Goal: Task Accomplishment & Management: Manage account settings

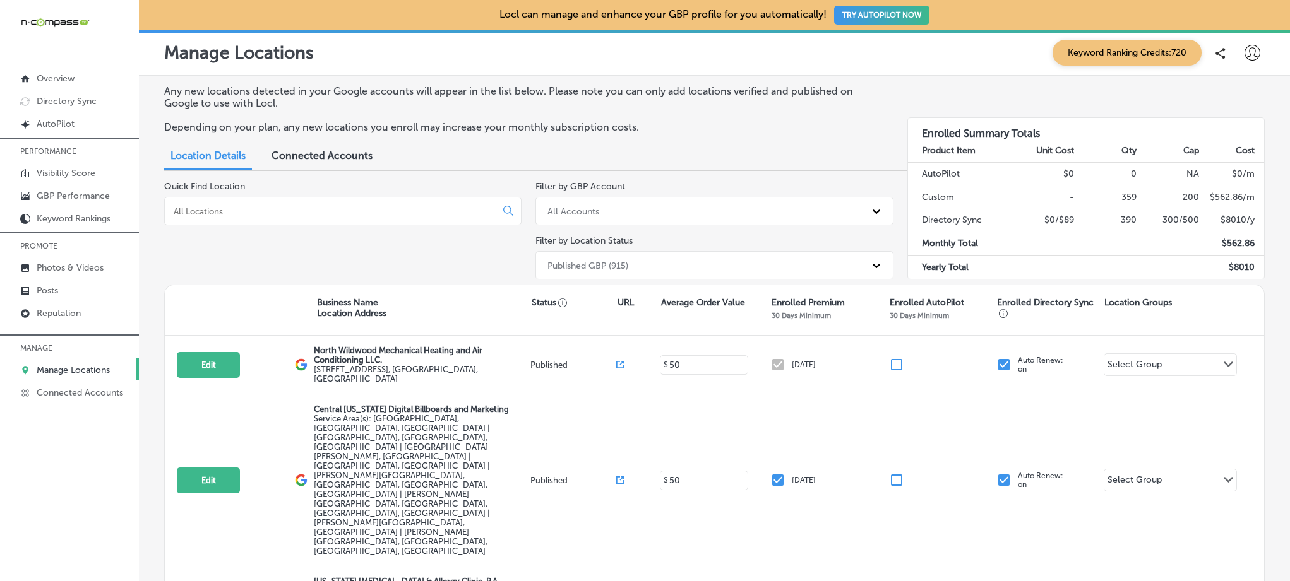
click at [276, 206] on input at bounding box center [332, 211] width 321 height 11
type input "i"
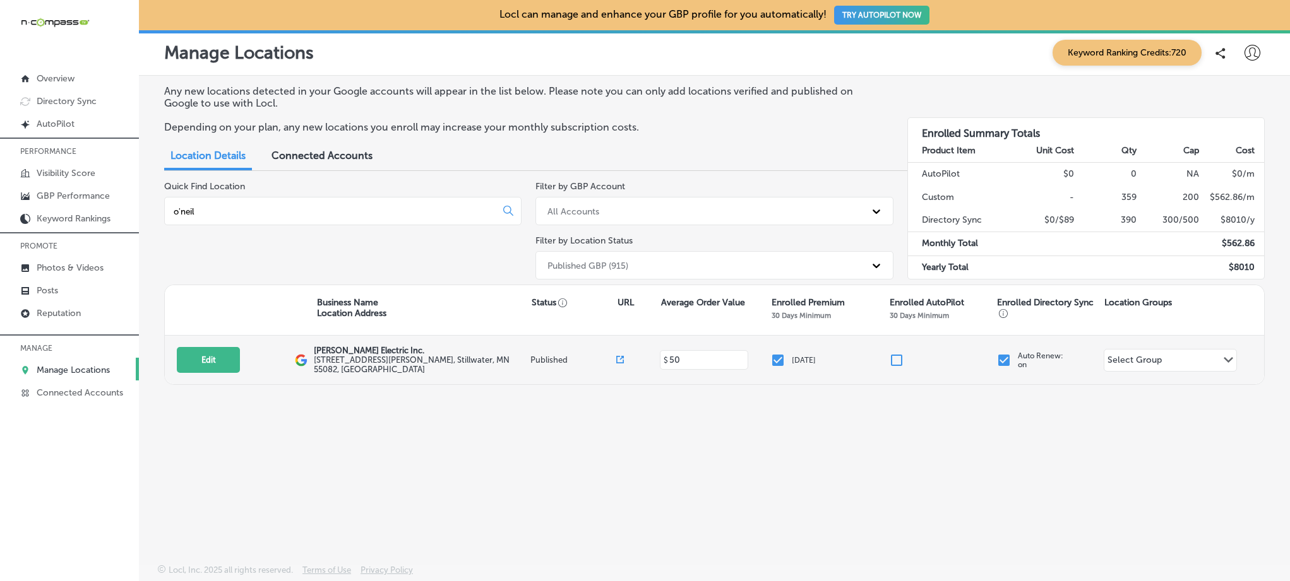
click at [355, 357] on label "[STREET_ADDRESS][PERSON_NAME]" at bounding box center [420, 364] width 213 height 19
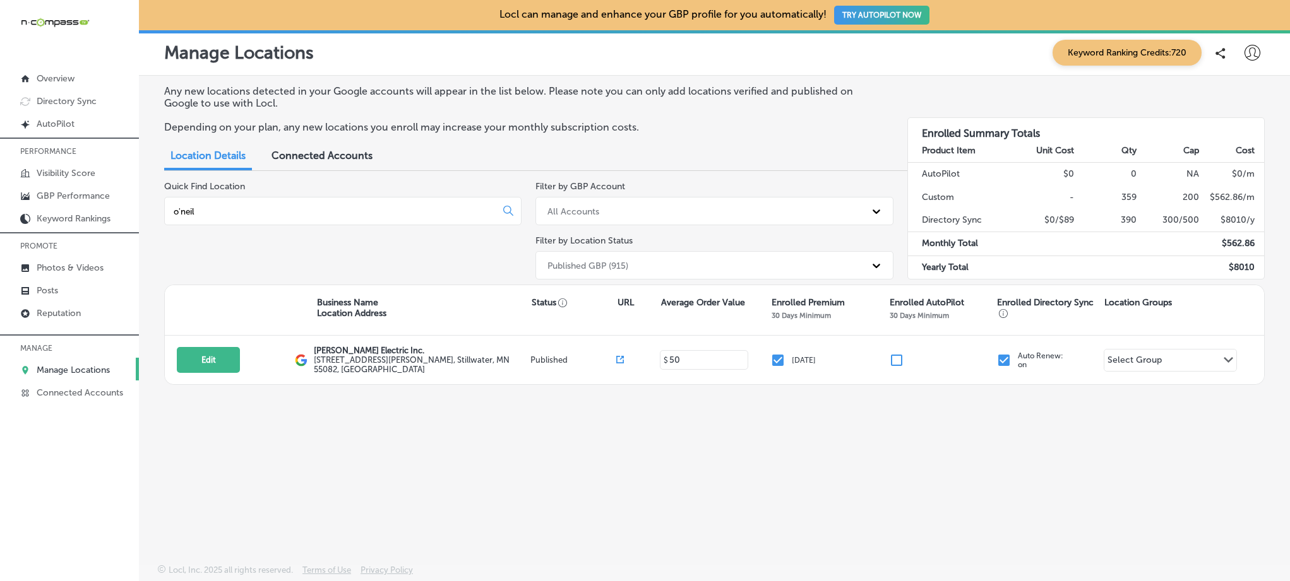
click at [265, 219] on div "o'neil" at bounding box center [342, 211] width 357 height 28
click at [261, 211] on input "o'neil" at bounding box center [332, 211] width 321 height 11
drag, startPoint x: 241, startPoint y: 211, endPoint x: 151, endPoint y: 201, distance: 90.8
click at [151, 201] on div "Any new locations detected in your Google accounts will appear in the list belo…" at bounding box center [714, 290] width 1151 height 429
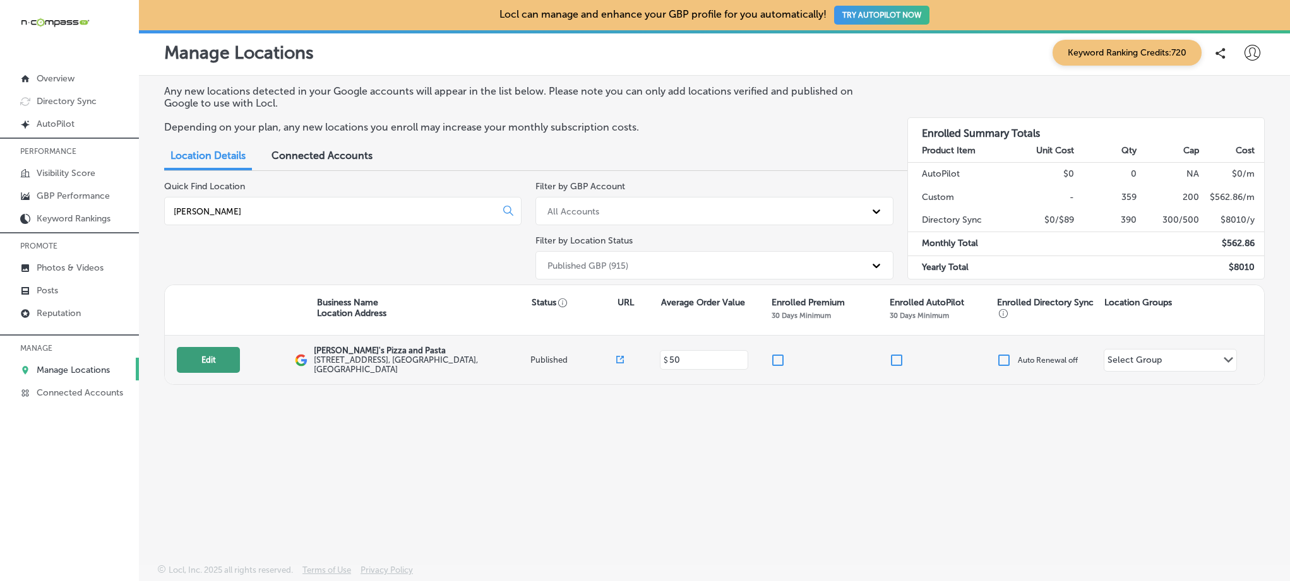
type input "[PERSON_NAME]"
click at [230, 355] on button "Edit" at bounding box center [208, 360] width 63 height 26
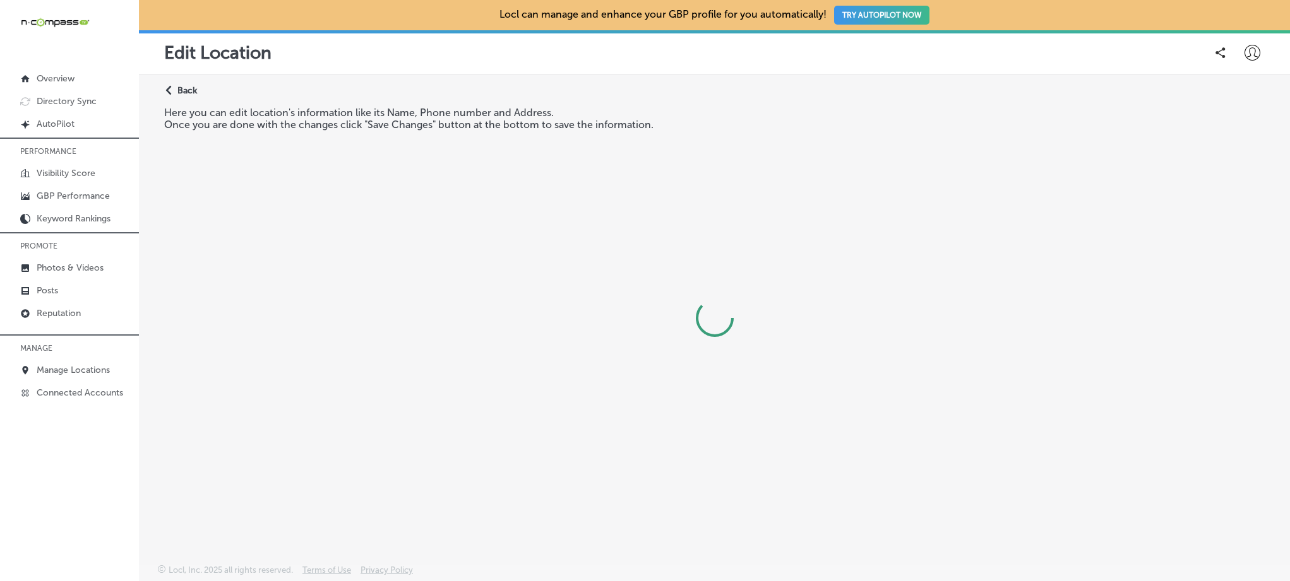
select select "US"
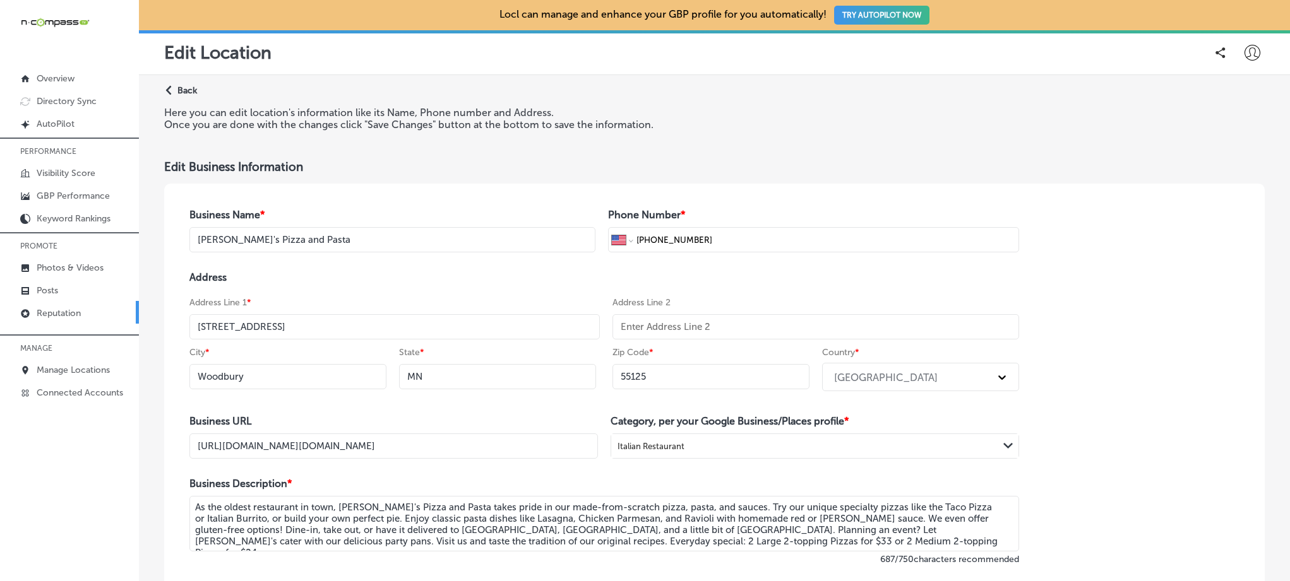
click at [68, 312] on p "Reputation" at bounding box center [59, 313] width 44 height 11
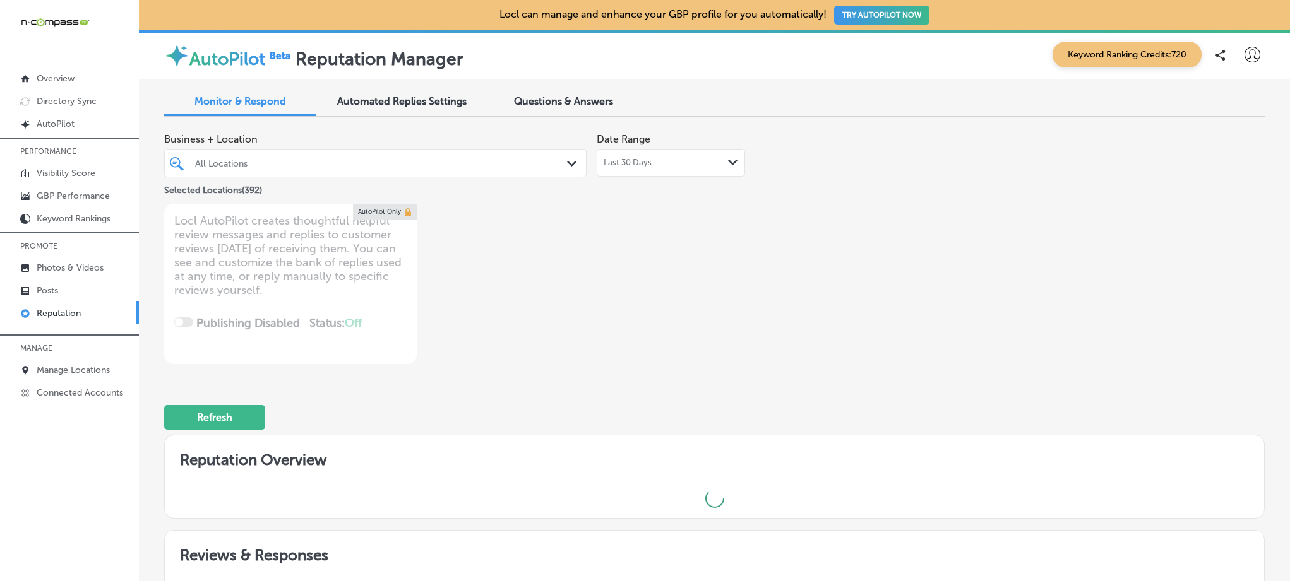
click at [320, 169] on div at bounding box center [357, 163] width 327 height 17
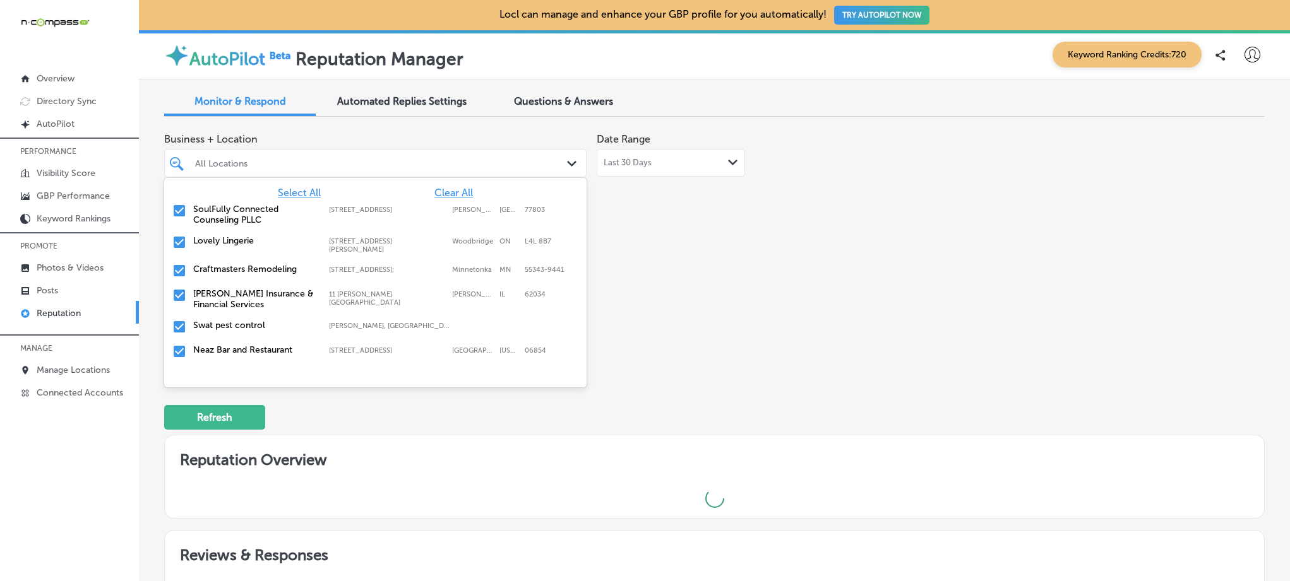
type textarea "x"
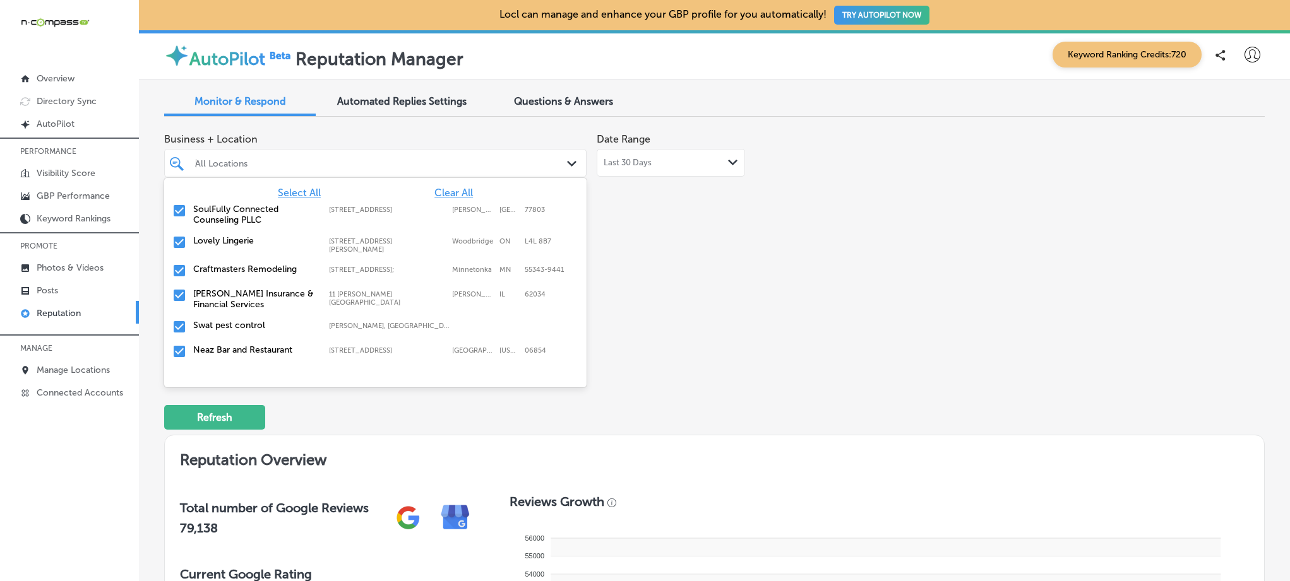
type input "ronn"
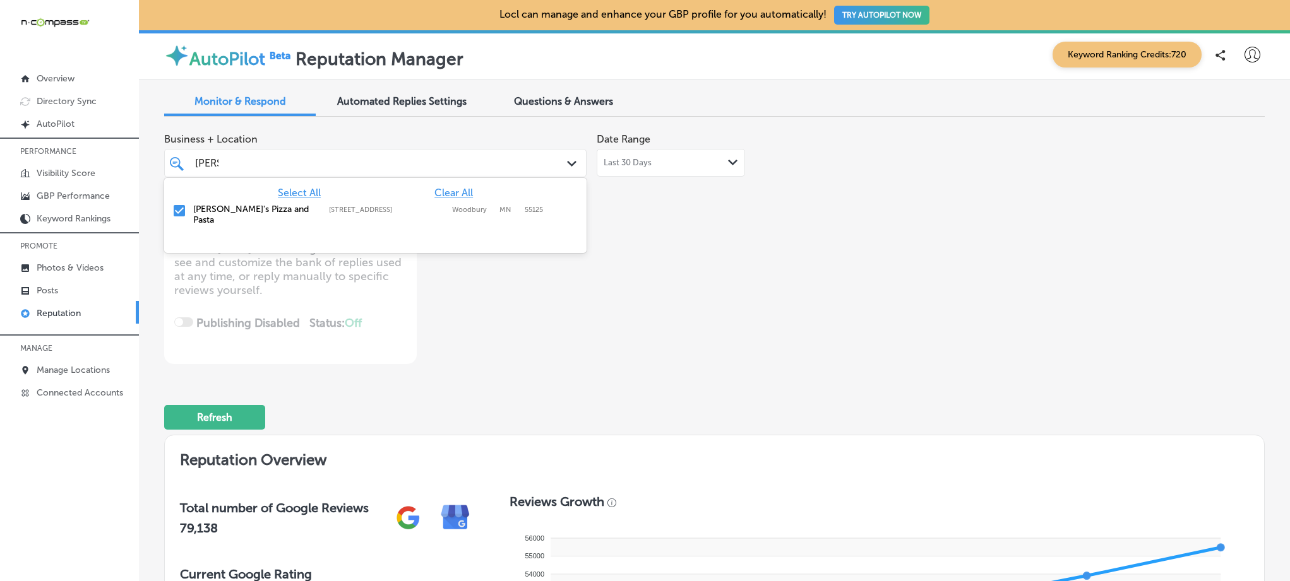
click at [329, 207] on label "1560 Woodlane Dr" at bounding box center [387, 210] width 117 height 8
click at [275, 211] on label "Ronnally's Pizza and Pasta" at bounding box center [254, 214] width 123 height 21
type textarea "x"
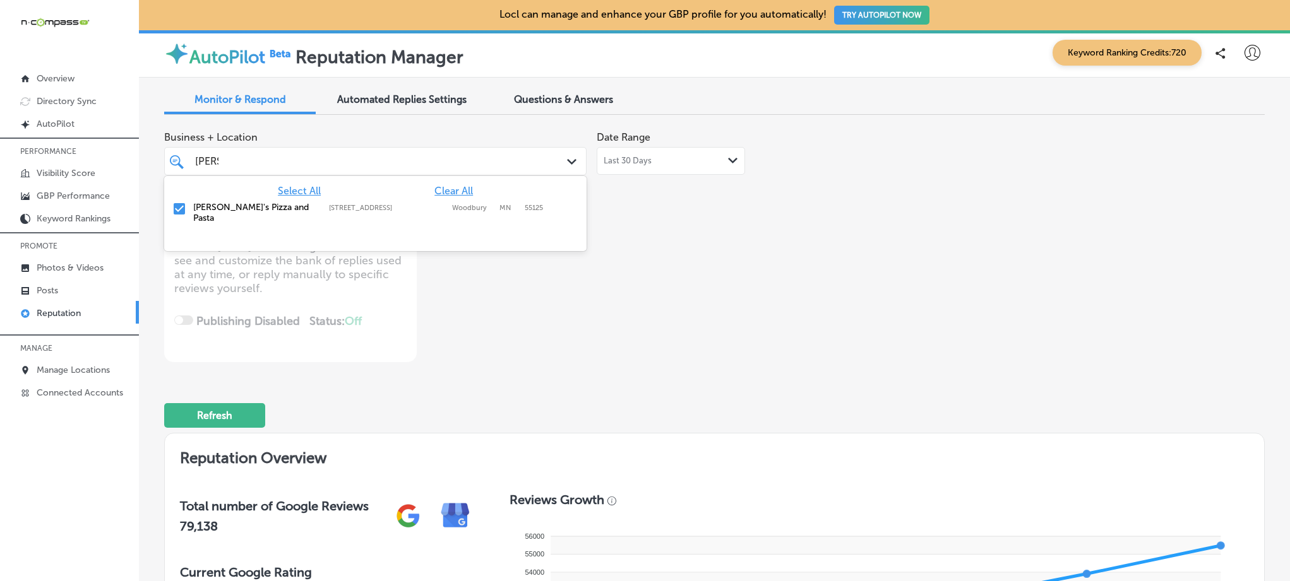
scroll to position [3, 0]
type input "ronn"
click at [472, 324] on div "Business + Location option 1560 Woodlane Dr, selected. option 1560 Woodlane Dr …" at bounding box center [494, 242] width 660 height 237
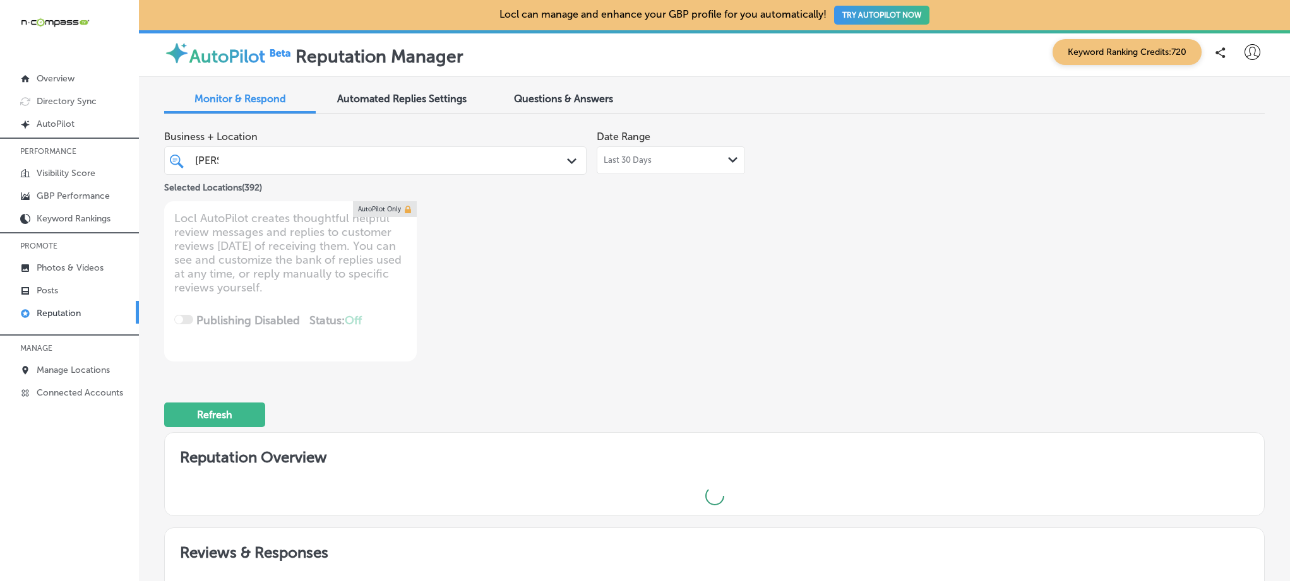
click at [433, 169] on div "ronn ronn" at bounding box center [357, 160] width 327 height 17
click at [631, 288] on div "Business + Location ronn ronn Path Created with Sketch. Selected Locations ( 39…" at bounding box center [494, 242] width 660 height 237
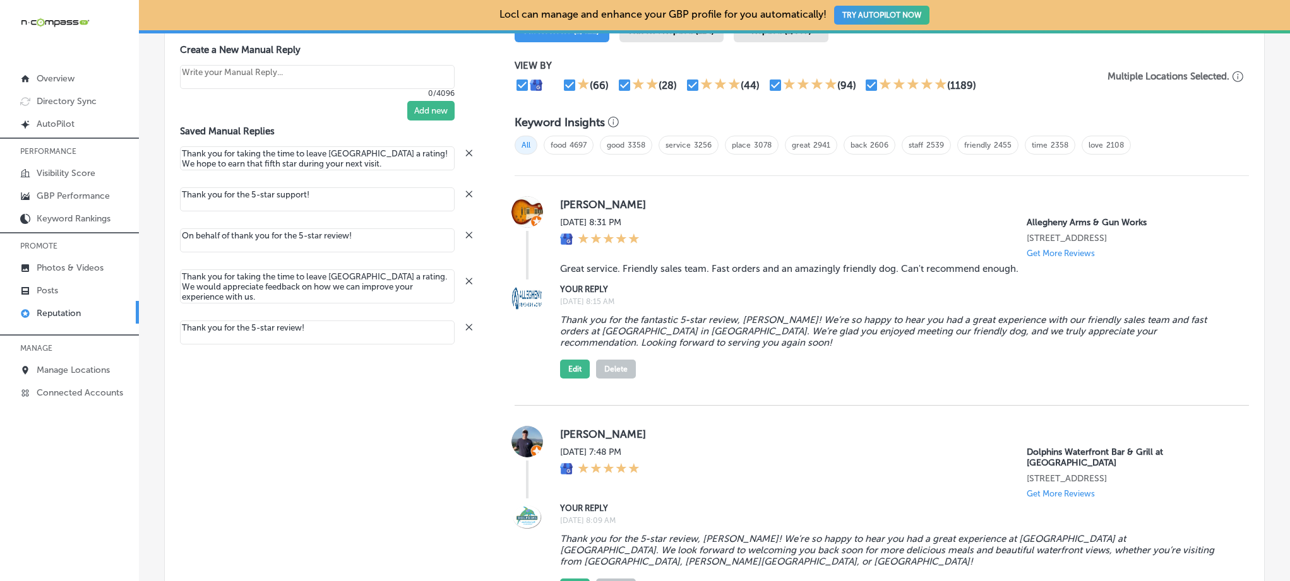
scroll to position [808, 0]
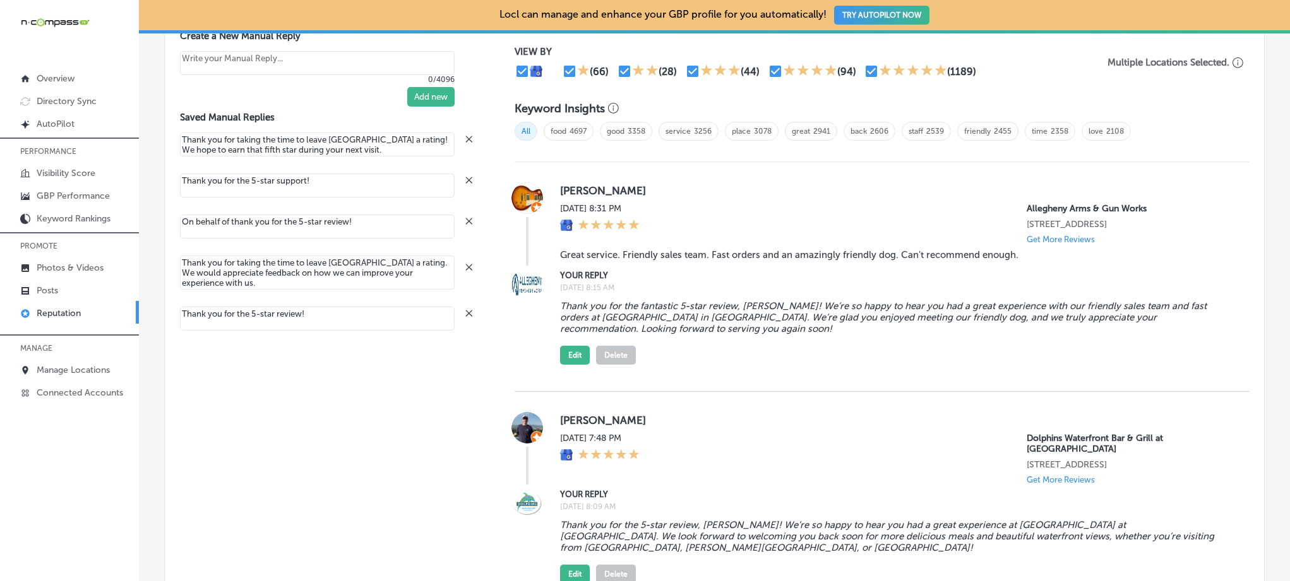
click at [606, 355] on button "Delete" at bounding box center [616, 355] width 40 height 19
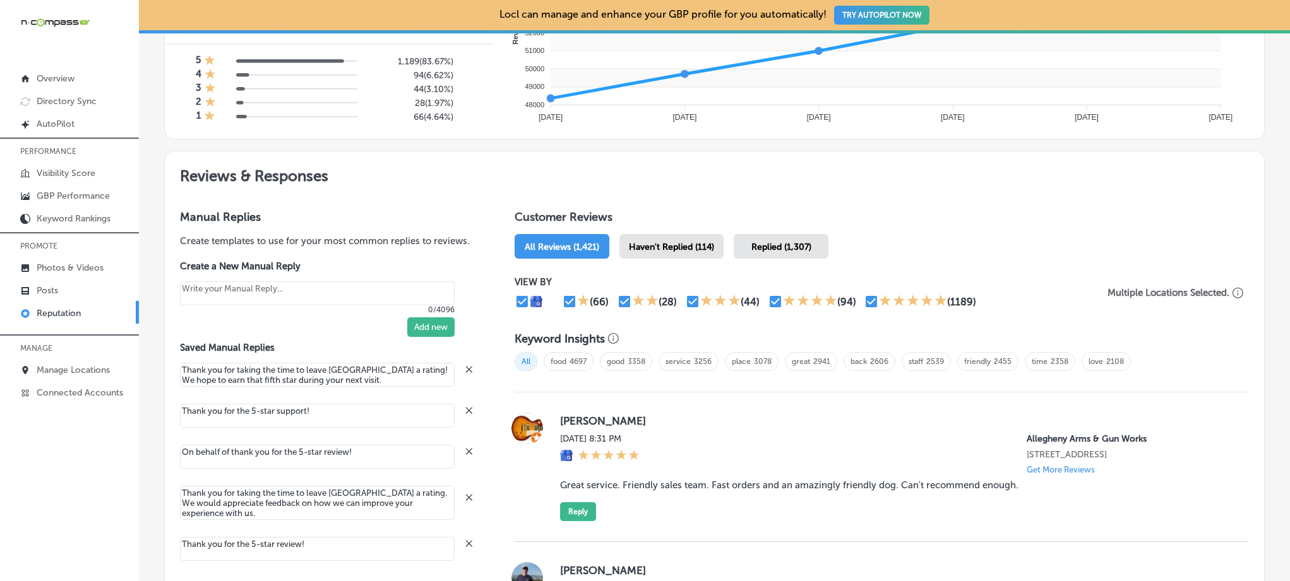
scroll to position [884, 0]
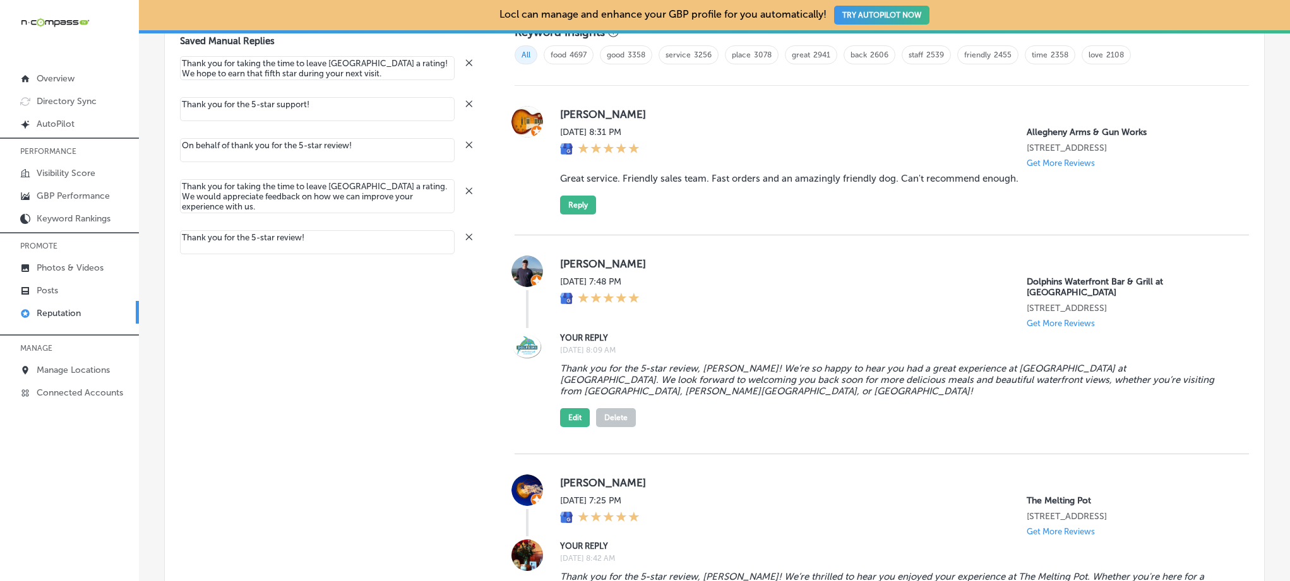
click at [626, 408] on button "Delete" at bounding box center [616, 417] width 40 height 19
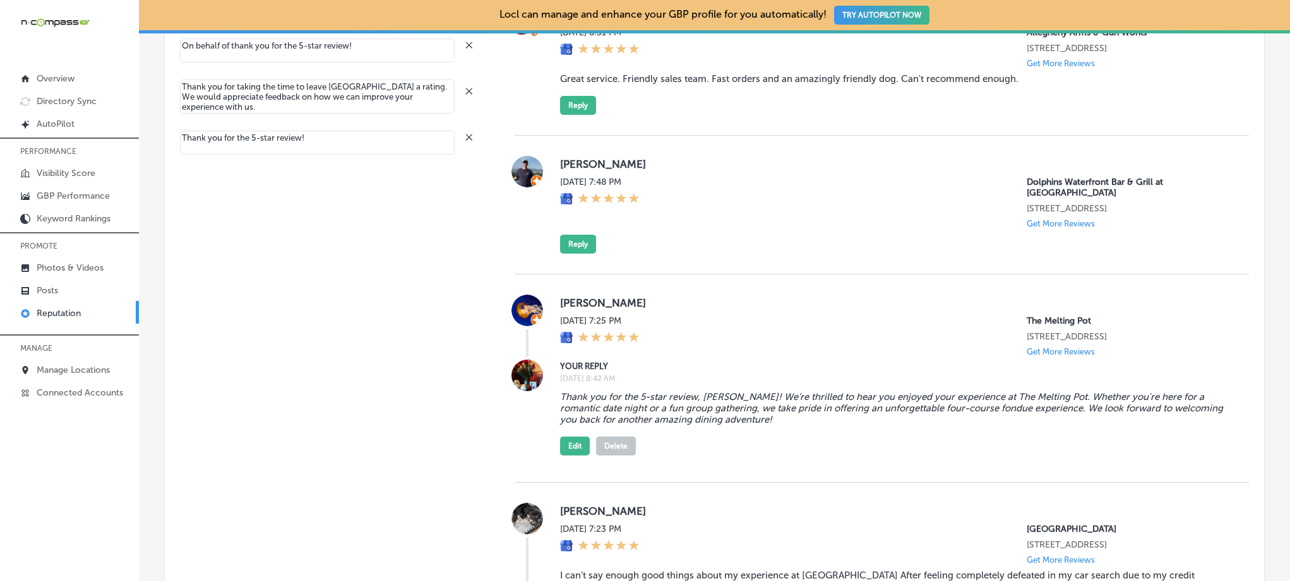
scroll to position [1054, 0]
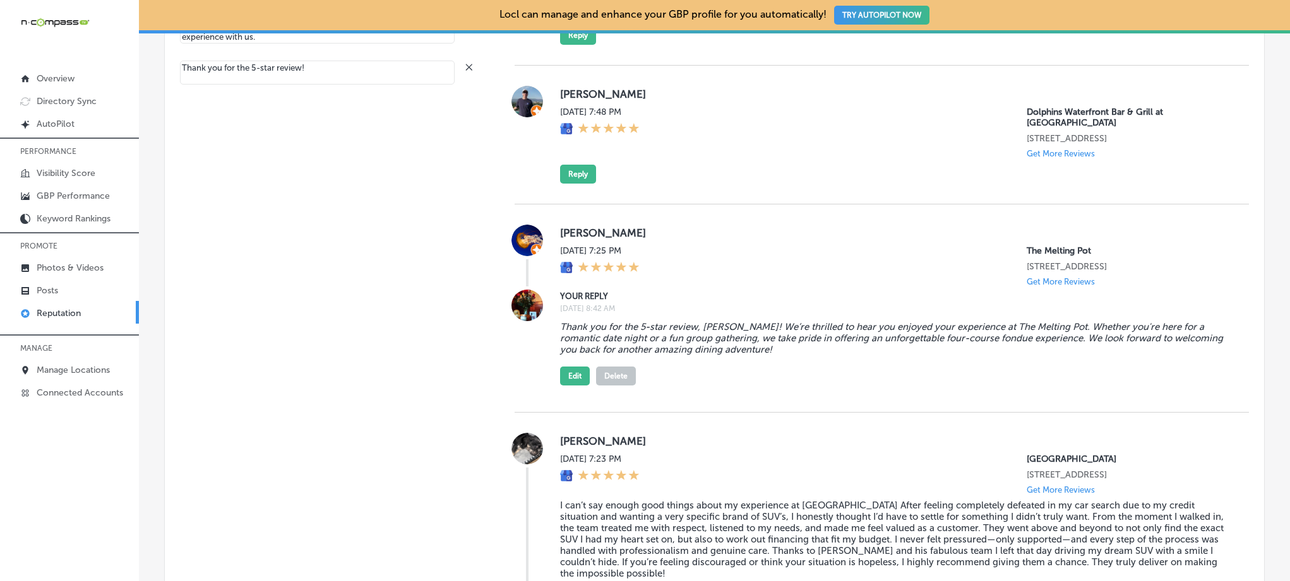
click at [622, 373] on button "Delete" at bounding box center [616, 376] width 40 height 19
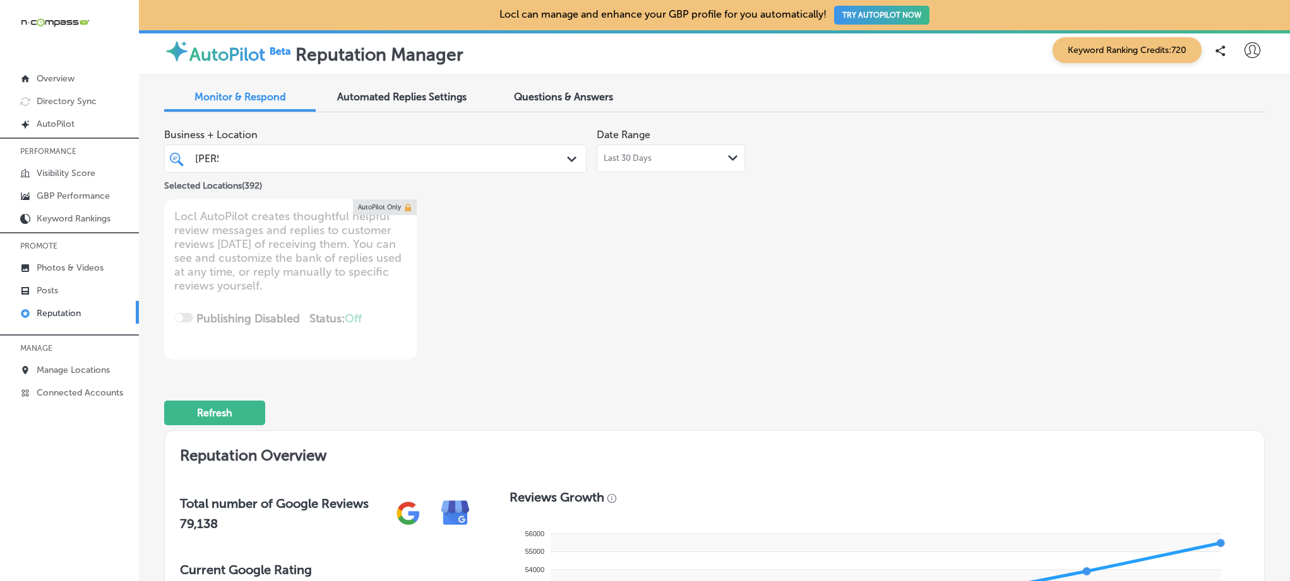
scroll to position [0, 0]
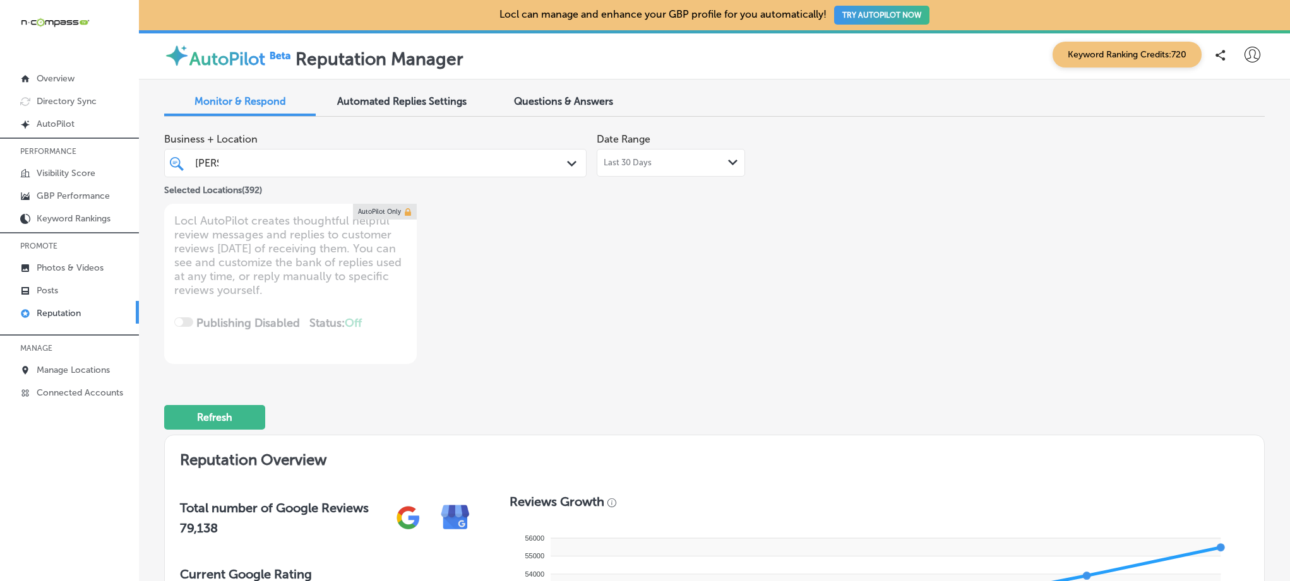
click at [463, 169] on div "ronn ronn" at bounding box center [357, 163] width 327 height 17
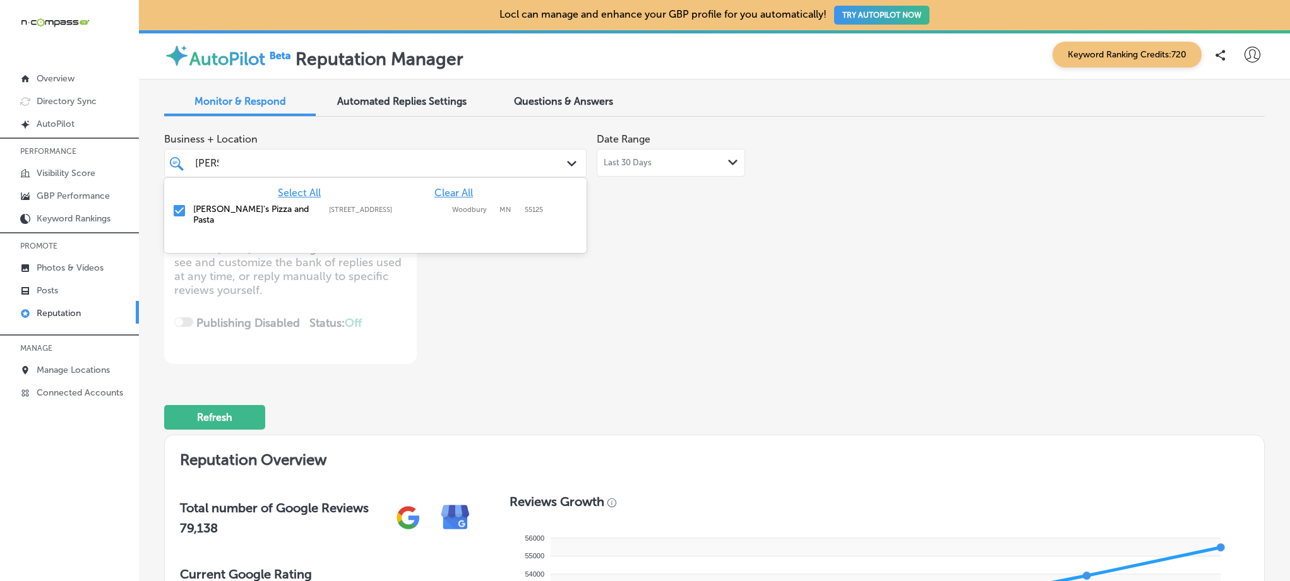
click at [441, 186] on div "Select All Clear All Ronnally's Pizza and Pasta 1560 Woodlane Dr, Woodbury, MN,…" at bounding box center [375, 205] width 422 height 55
click at [442, 190] on span "Clear All" at bounding box center [453, 193] width 39 height 12
click at [179, 213] on input "checkbox" at bounding box center [179, 210] width 15 height 15
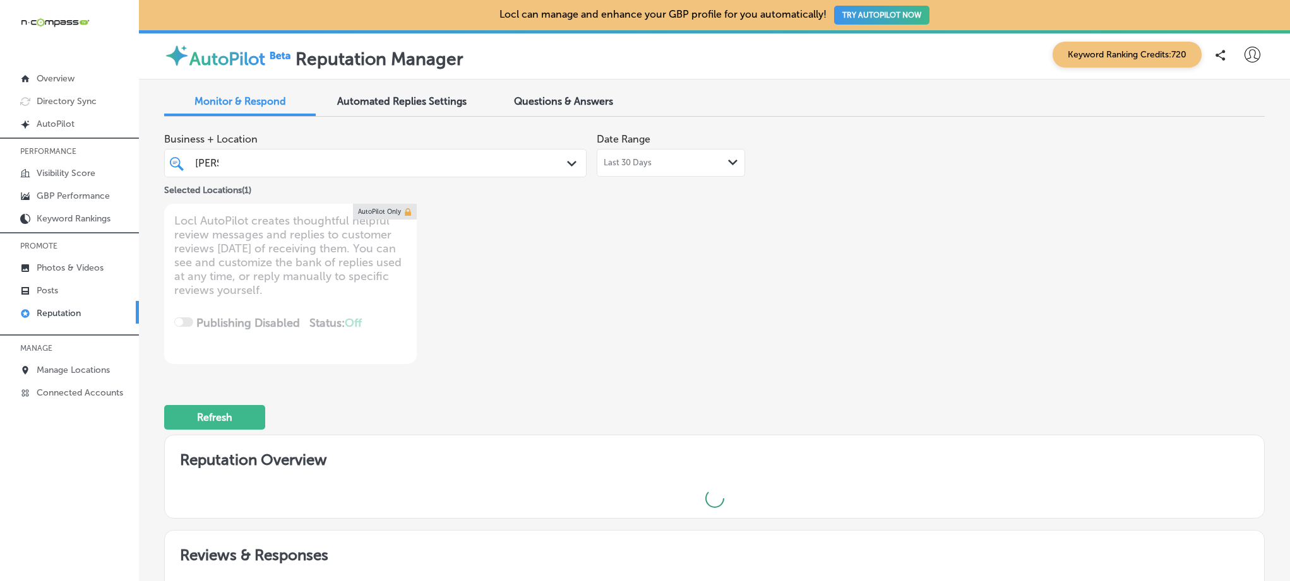
click at [672, 267] on div "Business + Location ronn ronn Path Created with Sketch. Selected Locations ( 1 …" at bounding box center [494, 245] width 660 height 237
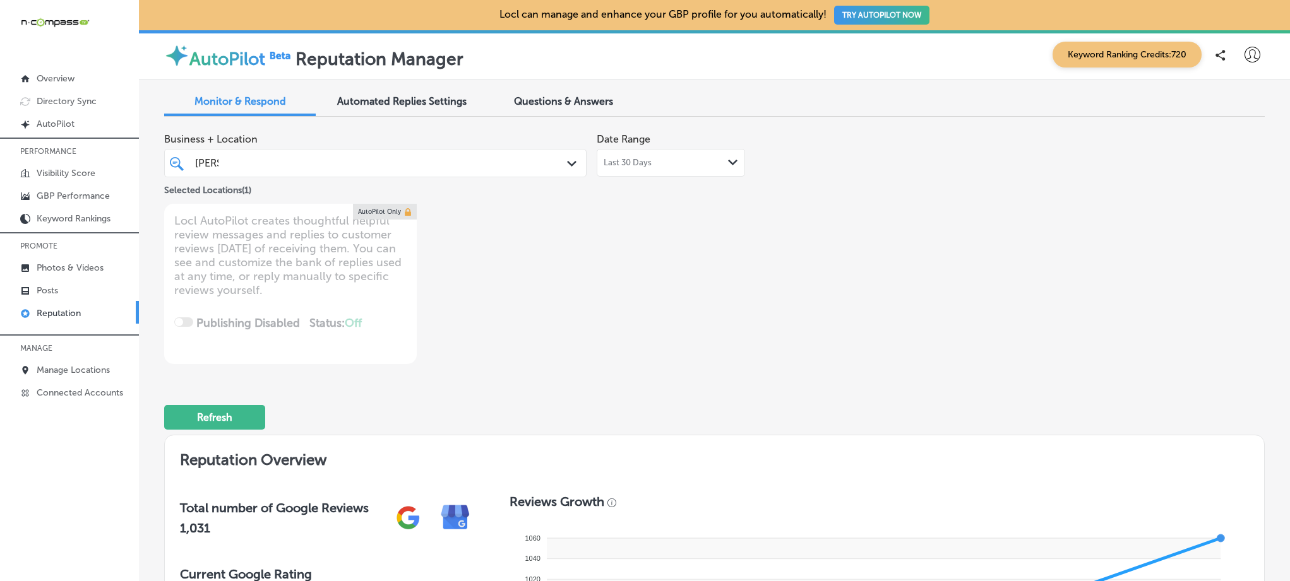
click at [490, 165] on div "ronn ronn" at bounding box center [357, 163] width 327 height 17
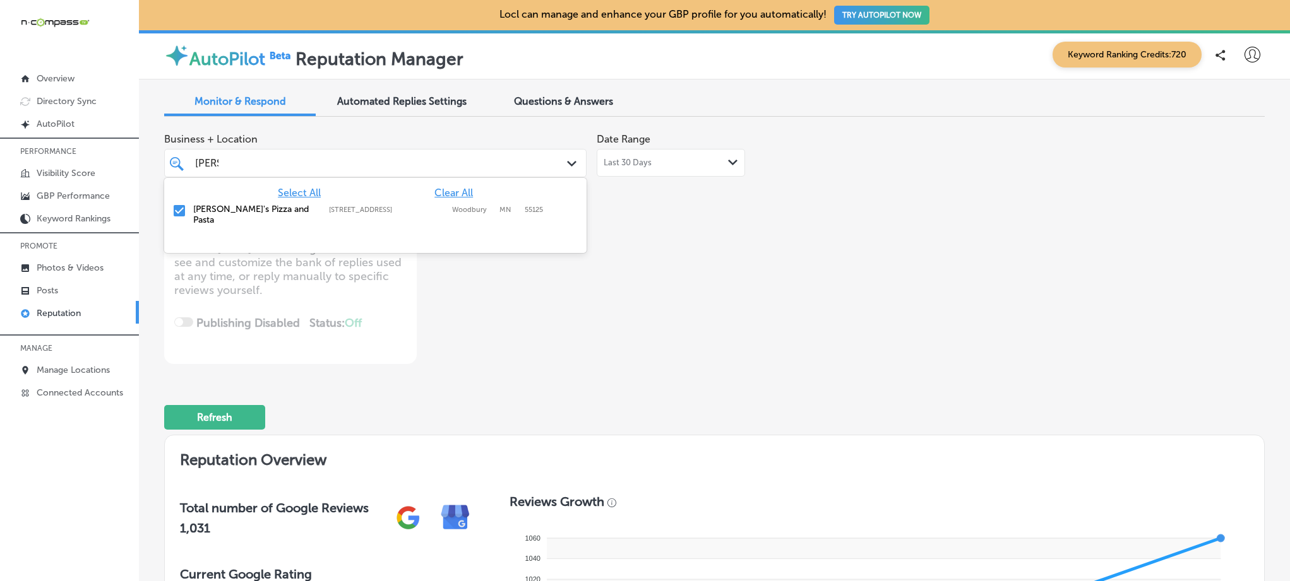
click at [308, 190] on span "Select All" at bounding box center [299, 193] width 43 height 12
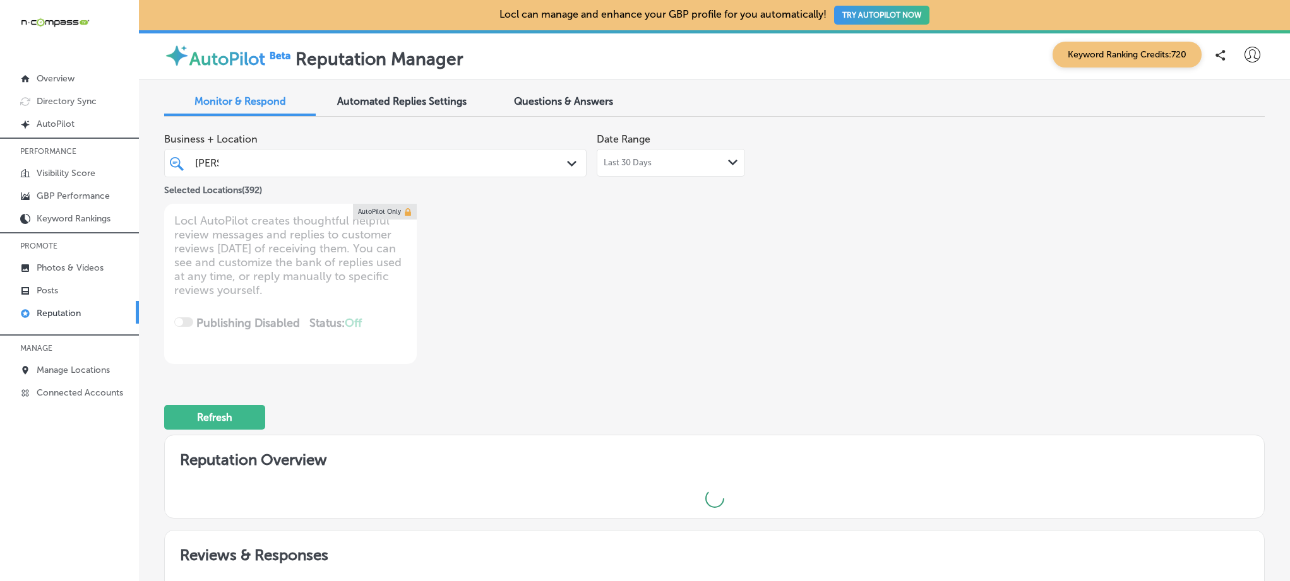
click at [800, 246] on div "Business + Location ronn ronn Path Created with Sketch. Selected Locations ( 39…" at bounding box center [494, 245] width 660 height 237
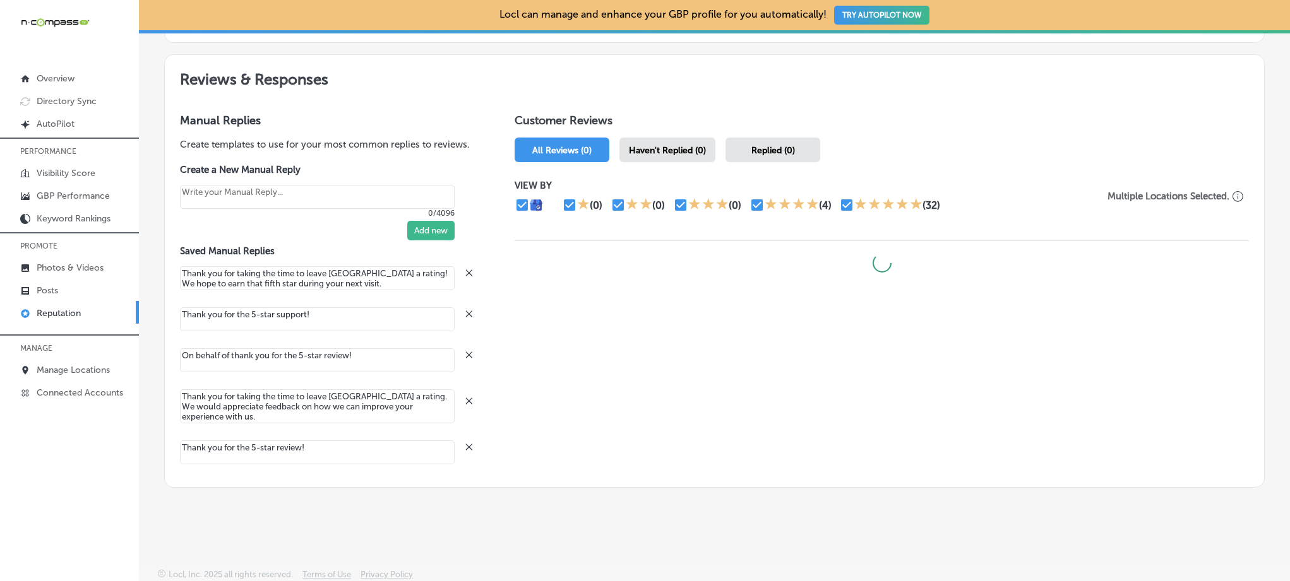
scroll to position [477, 0]
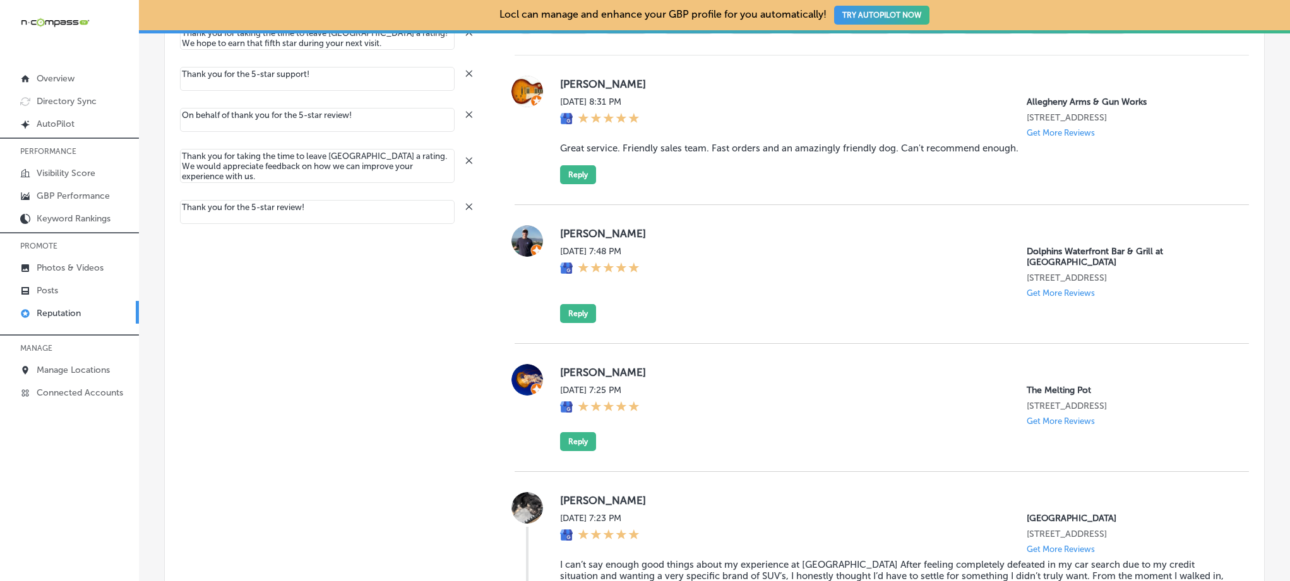
type textarea "x"
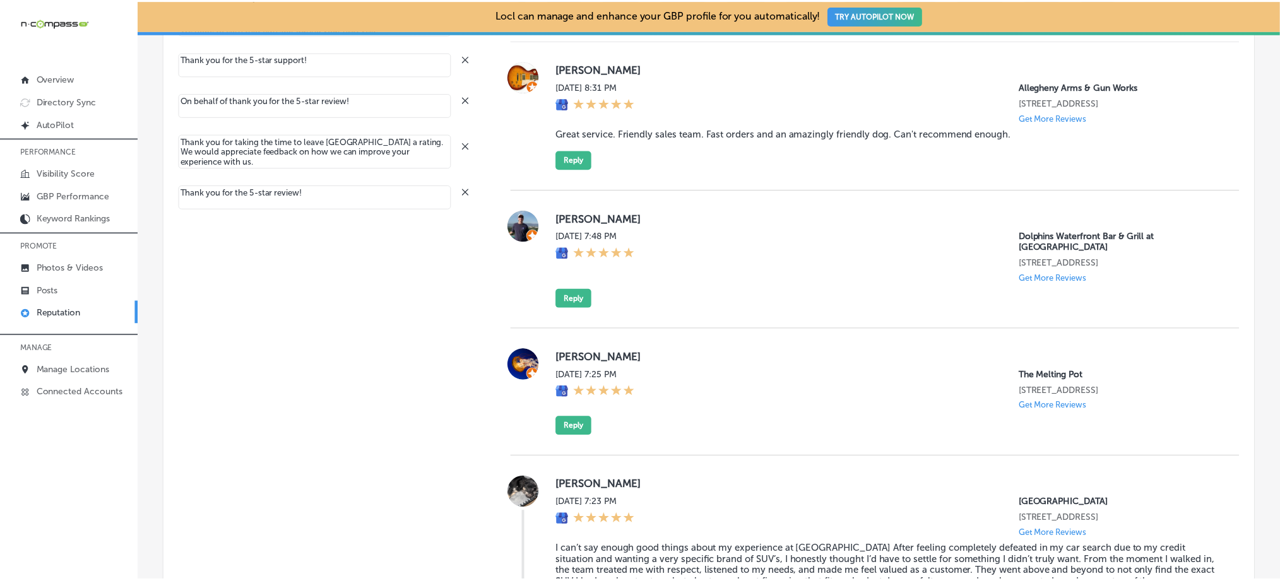
scroll to position [1047, 0]
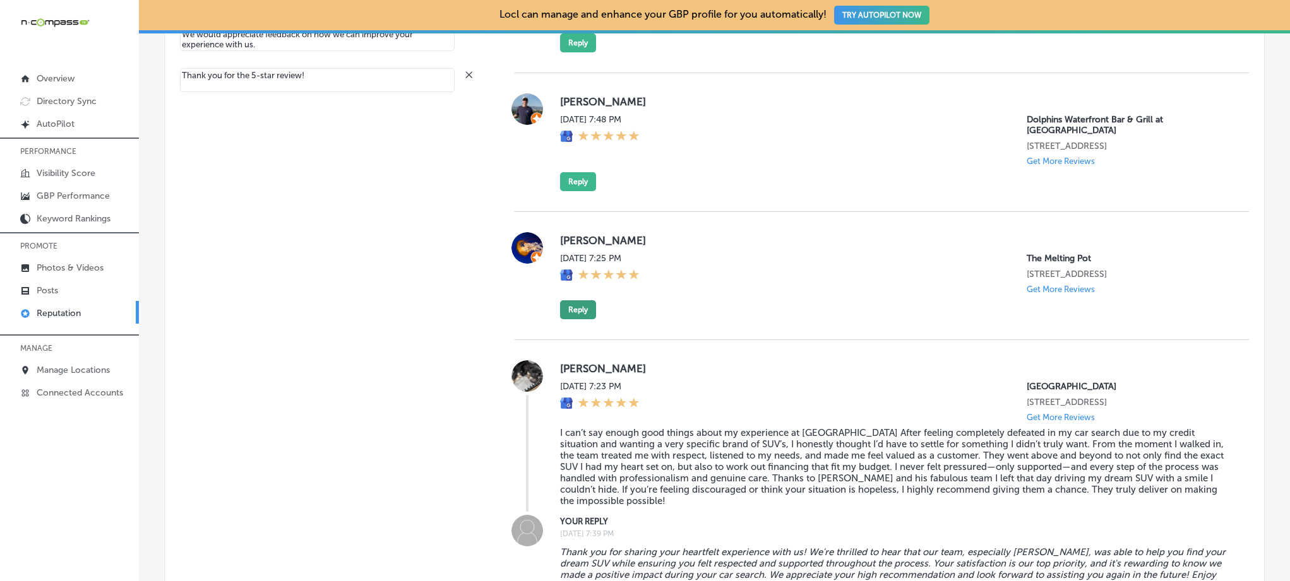
click at [572, 300] on button "Reply" at bounding box center [578, 309] width 36 height 19
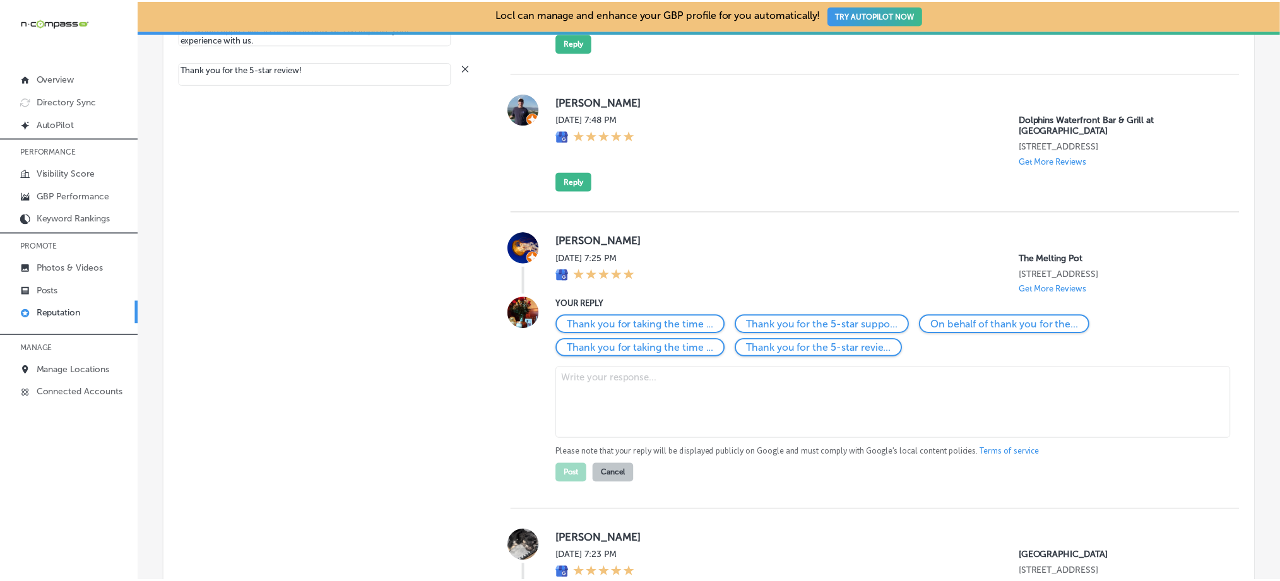
scroll to position [1055, 0]
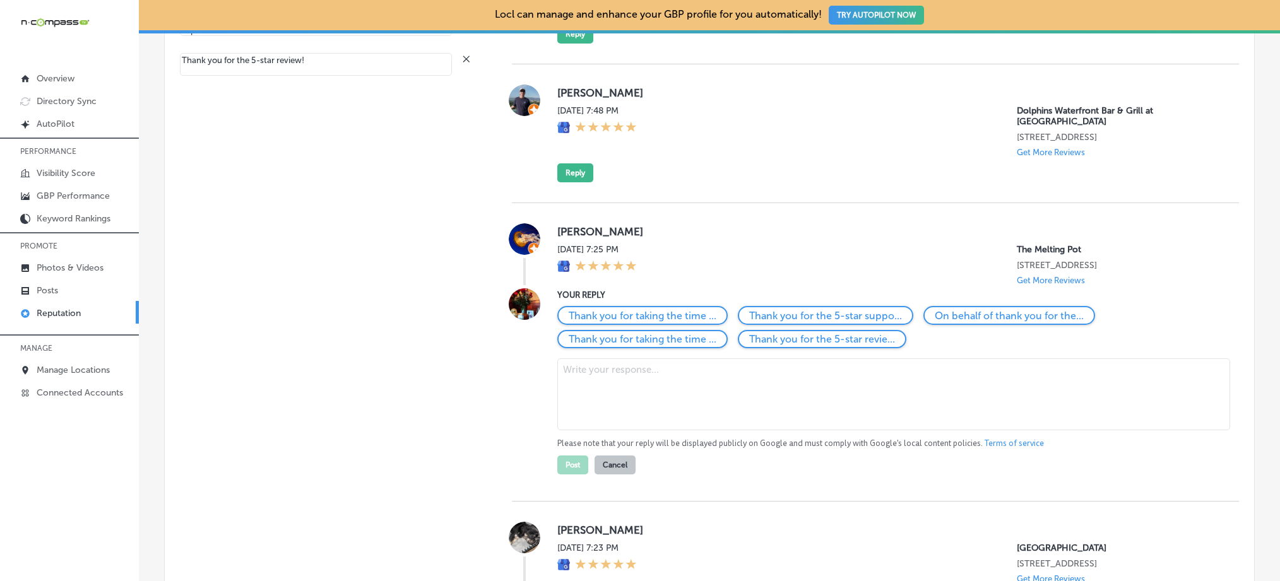
click at [786, 246] on div "Sun, Aug 10, 2025 7:25 PM The Melting Pot 2230 Town Center Ave Ste 101 Melbourn…" at bounding box center [888, 264] width 662 height 41
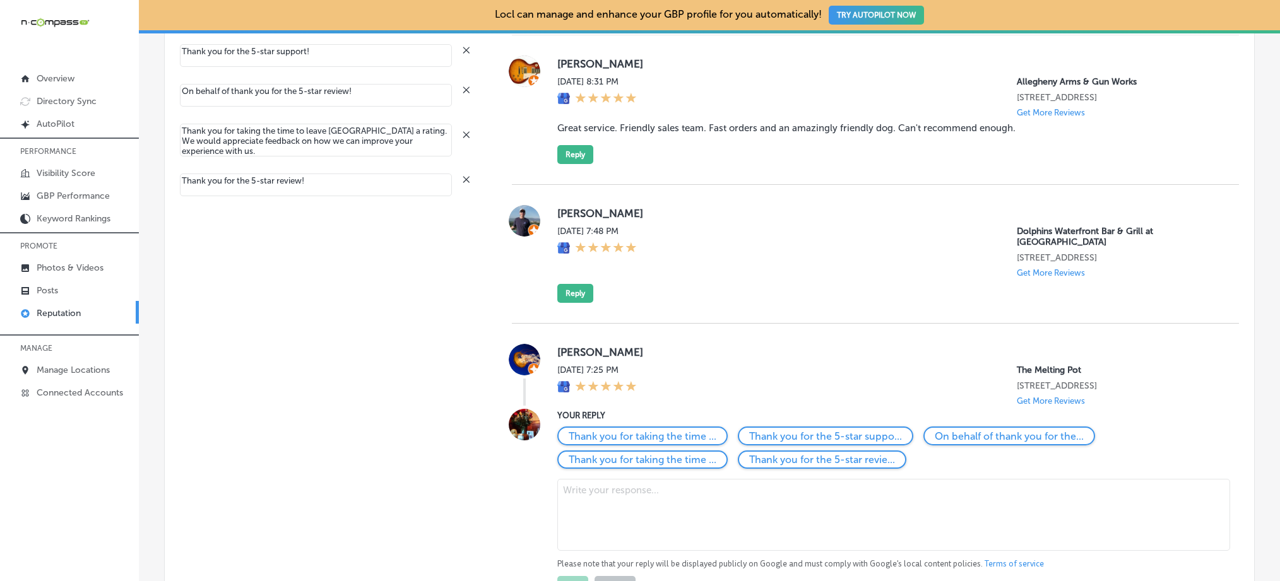
scroll to position [1062, 0]
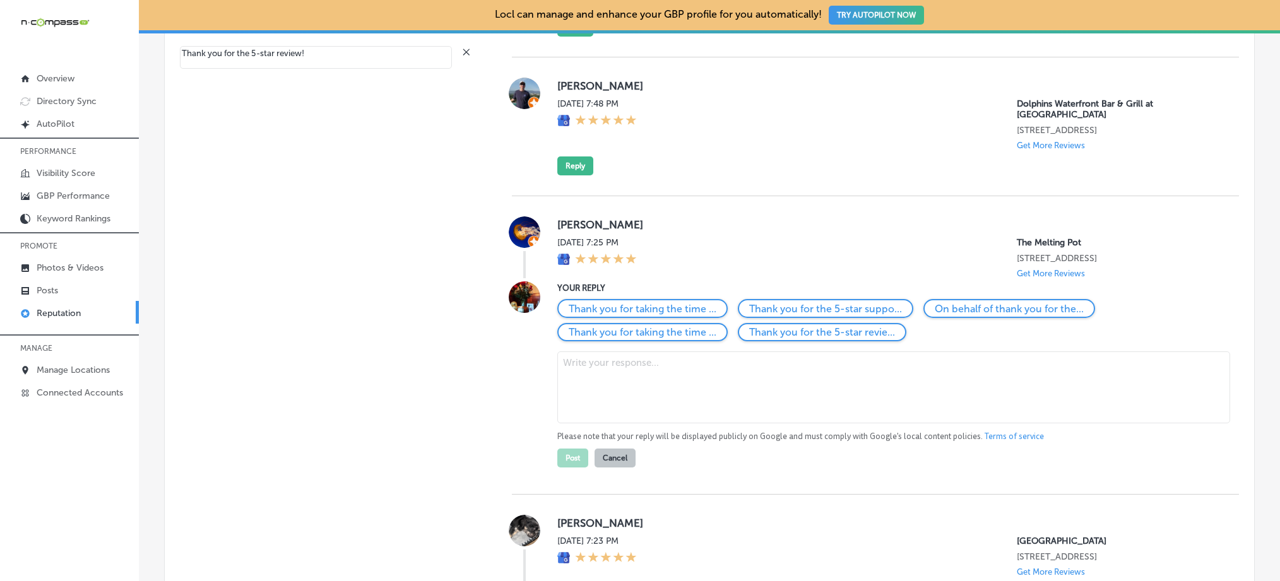
click at [609, 459] on button "Cancel" at bounding box center [615, 458] width 41 height 19
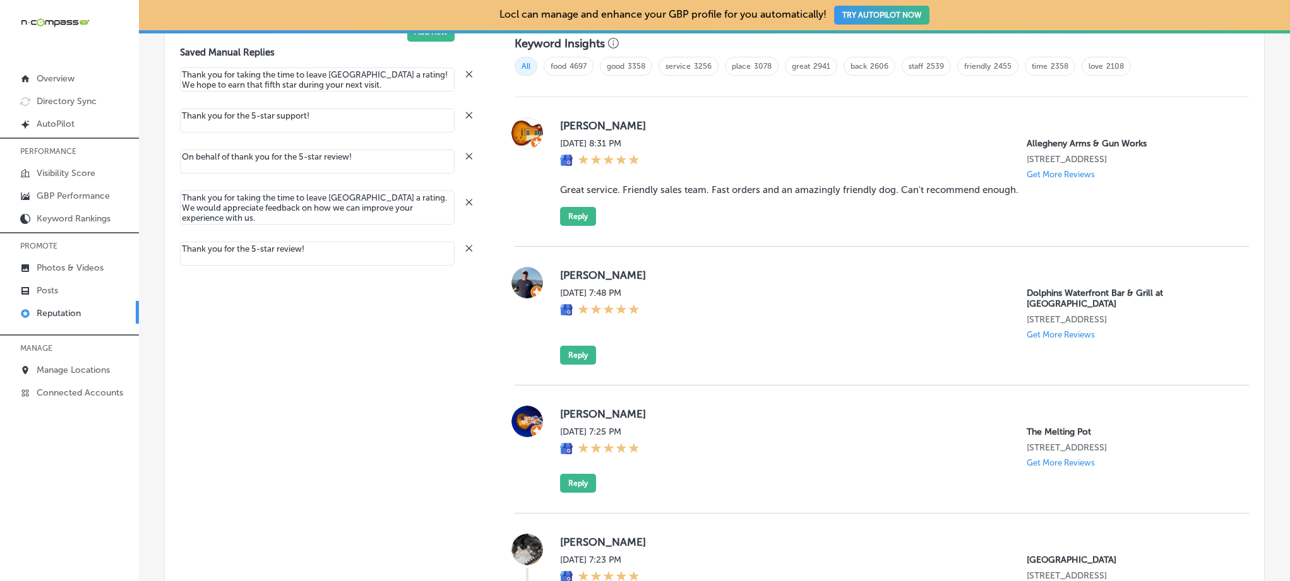
type textarea "x"
